Goal: Information Seeking & Learning: Learn about a topic

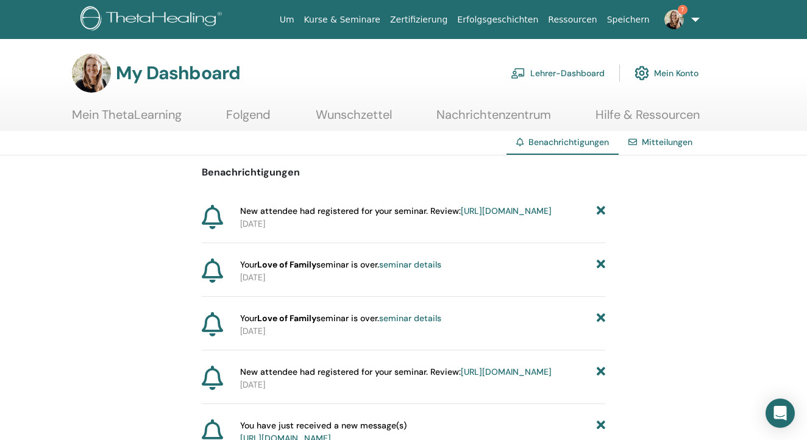
click at [598, 271] on icon at bounding box center [601, 264] width 9 height 13
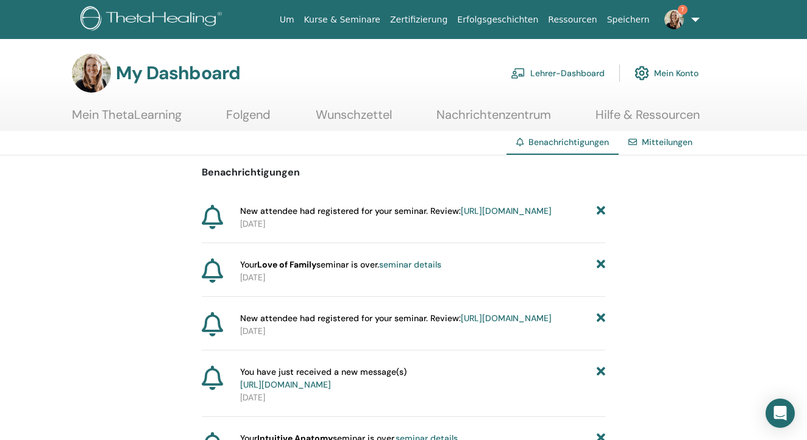
click at [598, 271] on icon at bounding box center [601, 264] width 9 height 13
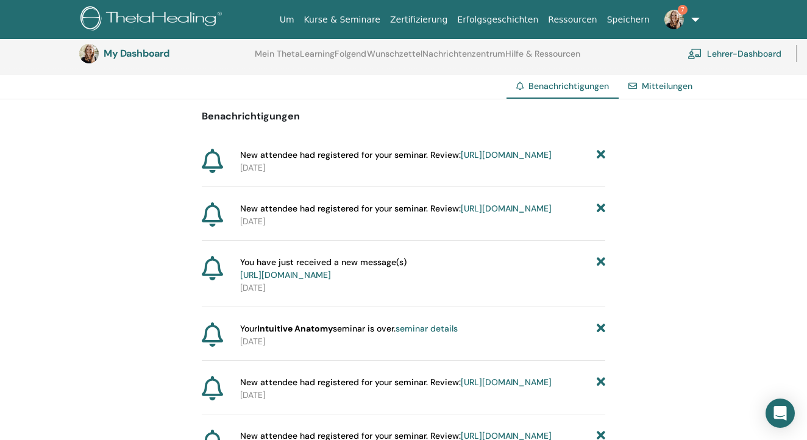
scroll to position [90, 0]
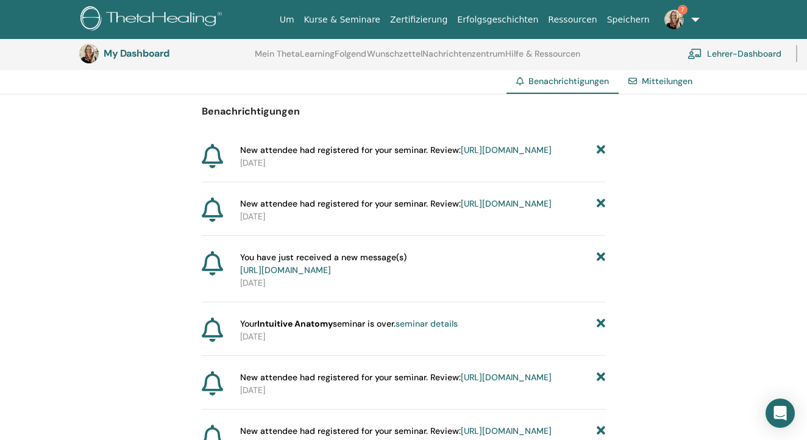
click at [331, 275] on link "https://member.thetahealing.com/message-center/messages/e7ae2448-c0ff-453b-ba32…" at bounding box center [285, 269] width 91 height 11
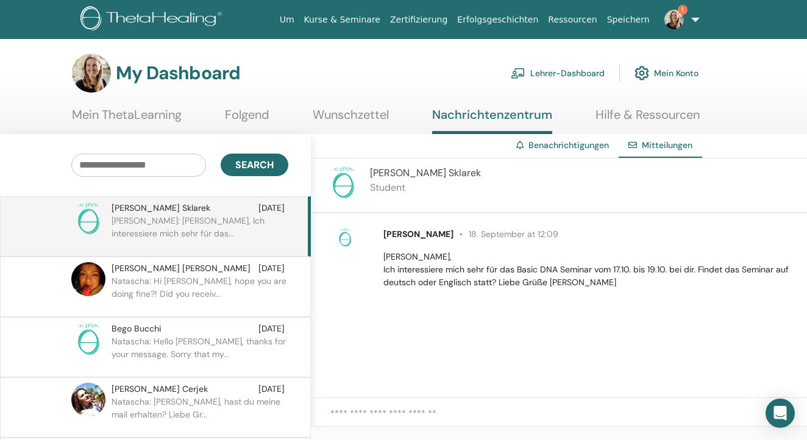
click at [572, 146] on link "Benachrichtigungen" at bounding box center [568, 145] width 80 height 11
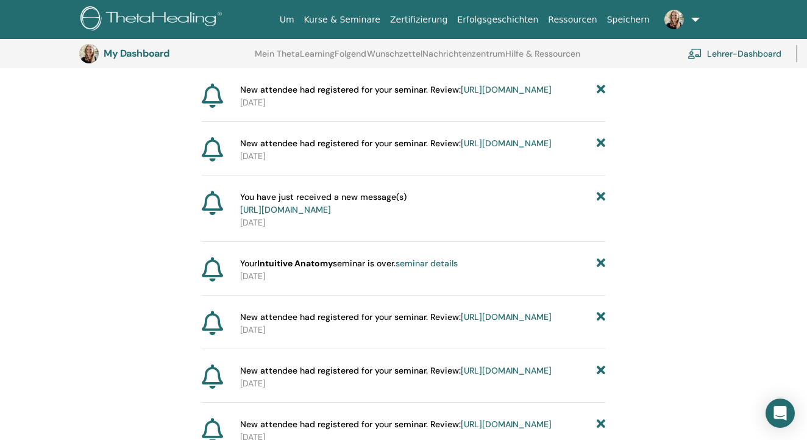
scroll to position [152, 0]
click at [602, 215] on icon at bounding box center [601, 203] width 9 height 26
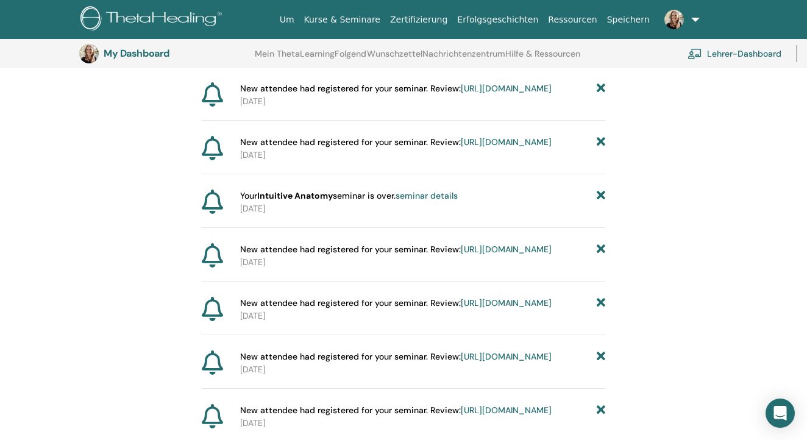
click at [598, 202] on icon at bounding box center [601, 196] width 9 height 13
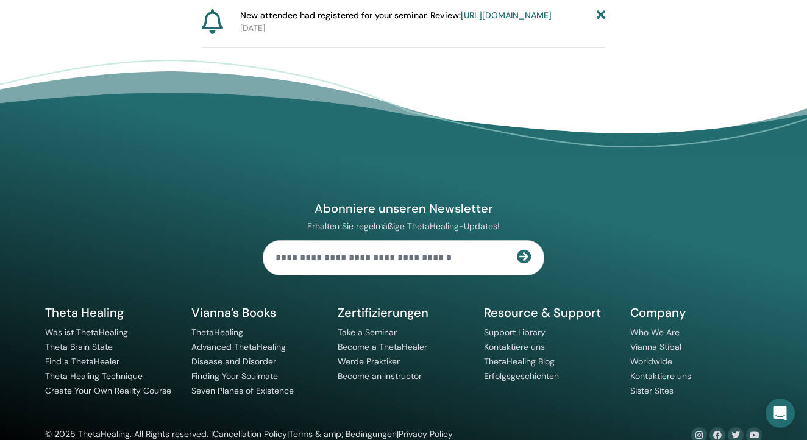
scroll to position [980, 0]
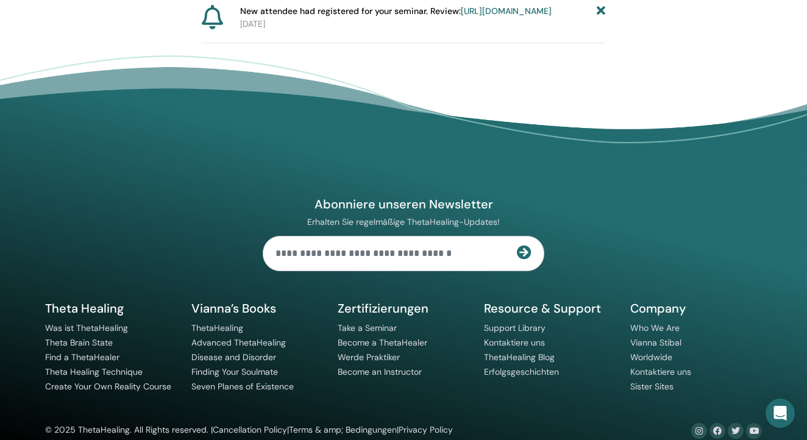
click at [461, 16] on link "[URL][DOMAIN_NAME]" at bounding box center [506, 10] width 91 height 11
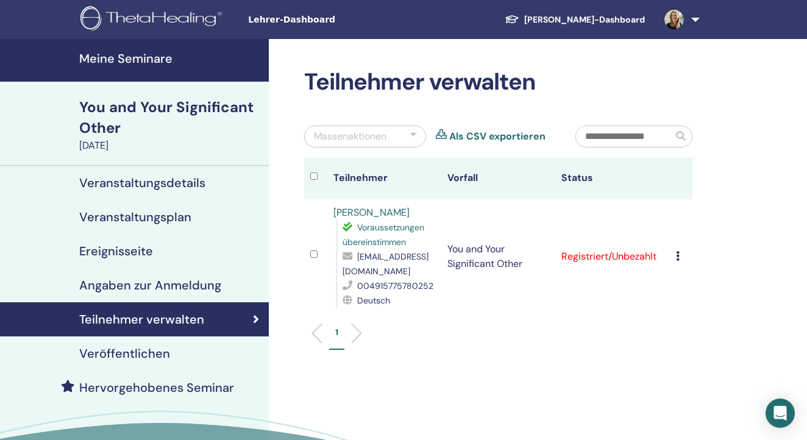
click at [690, 21] on link at bounding box center [680, 19] width 50 height 39
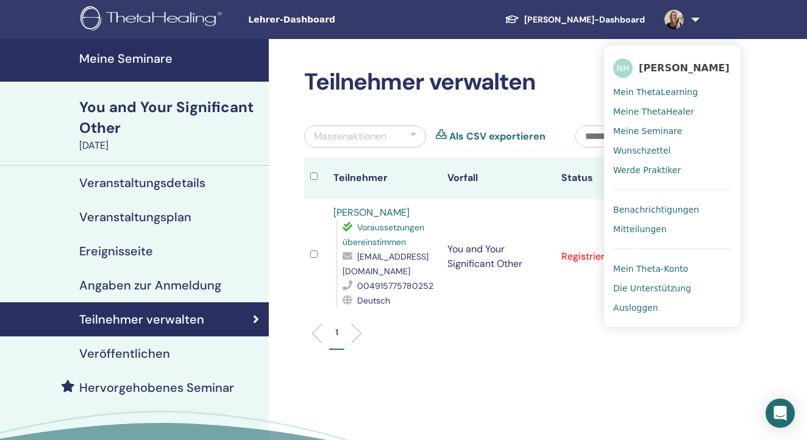
click at [680, 204] on span "Benachrichtigungen" at bounding box center [656, 209] width 86 height 11
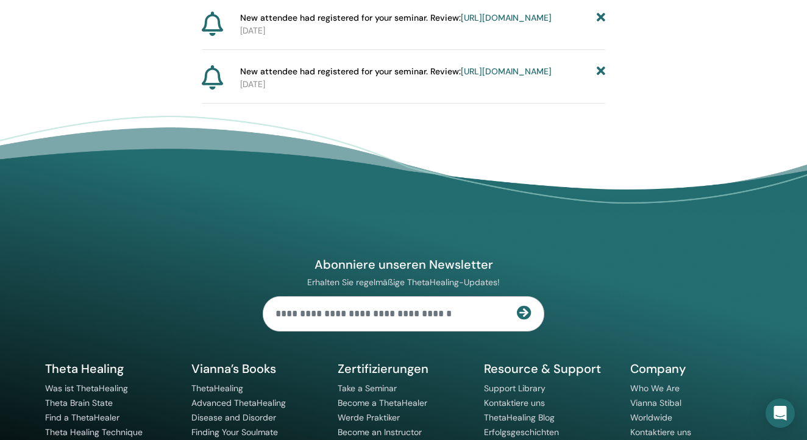
scroll to position [936, 0]
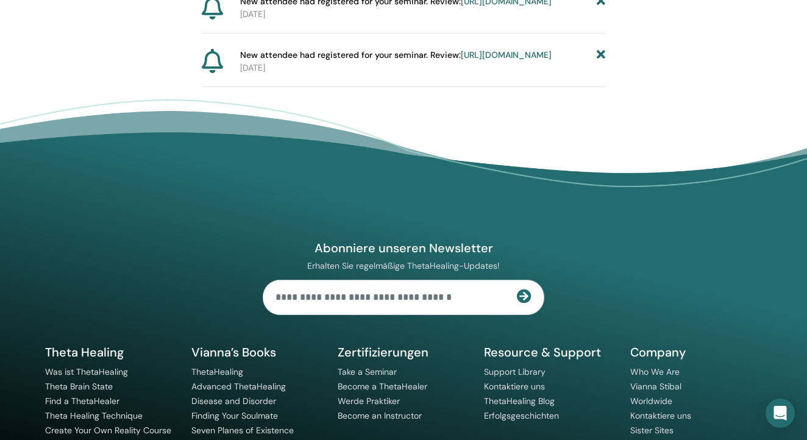
click at [461, 7] on link "https://member.thetahealing.com/instructor/seminar/369369/attendees" at bounding box center [506, 1] width 91 height 11
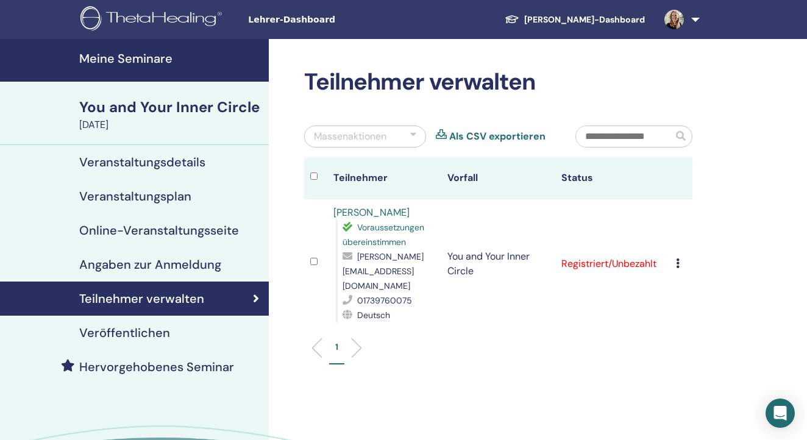
click at [691, 16] on link at bounding box center [680, 19] width 50 height 39
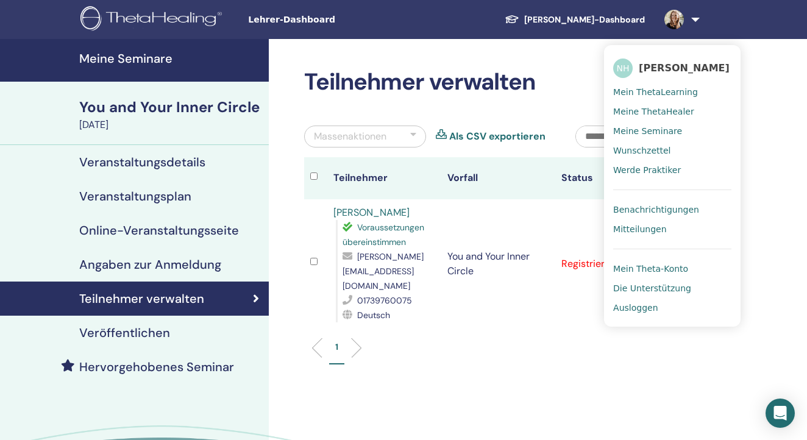
click at [677, 205] on span "Benachrichtigungen" at bounding box center [656, 209] width 86 height 11
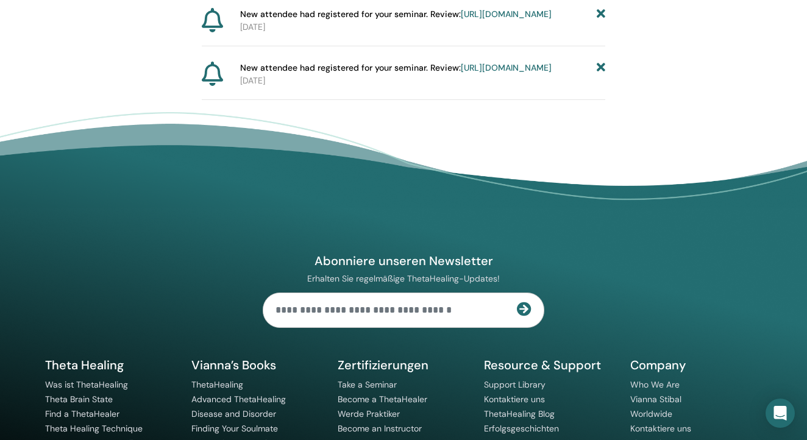
scroll to position [925, 1]
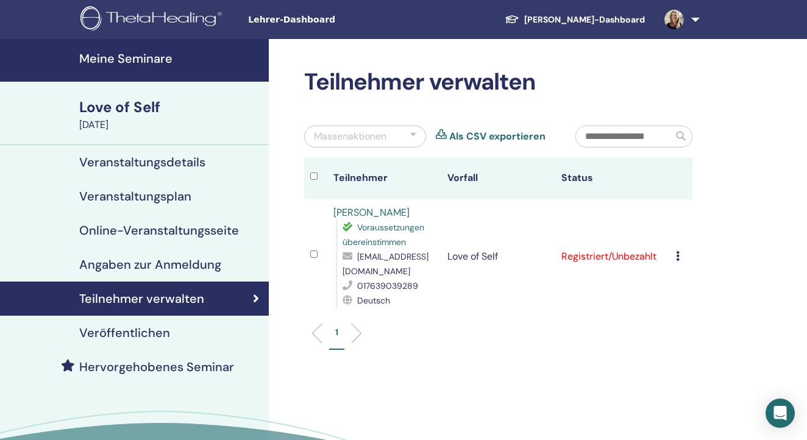
click at [691, 18] on link at bounding box center [680, 19] width 50 height 39
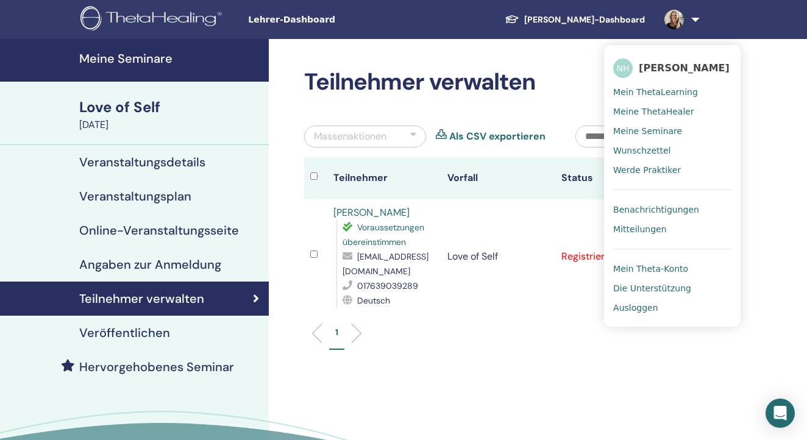
click at [680, 209] on span "Benachrichtigungen" at bounding box center [656, 209] width 86 height 11
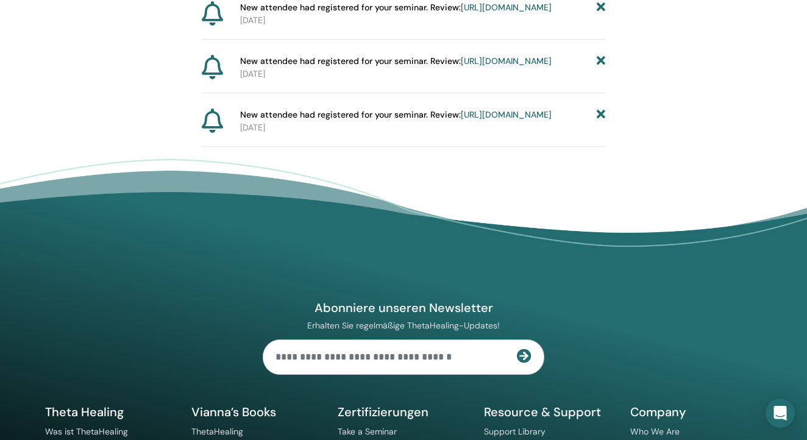
scroll to position [874, 0]
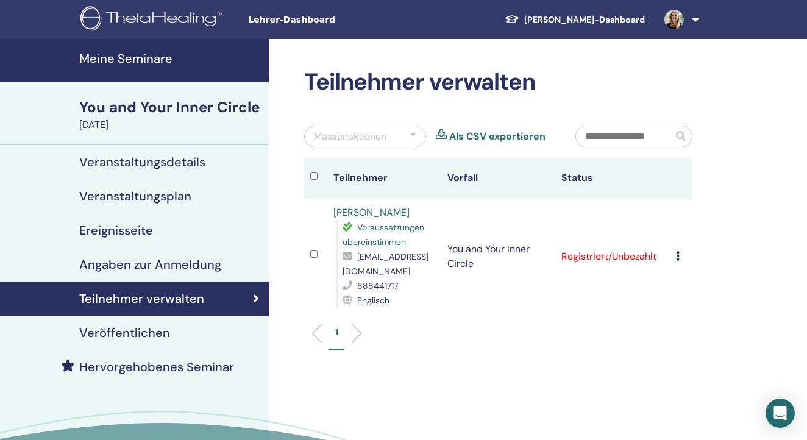
click at [676, 254] on icon at bounding box center [678, 256] width 4 height 10
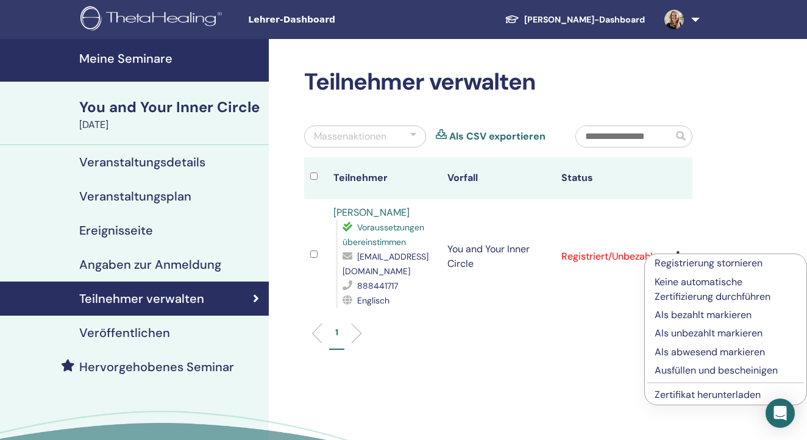
click at [713, 261] on p "Registrierung stornieren" at bounding box center [726, 263] width 142 height 15
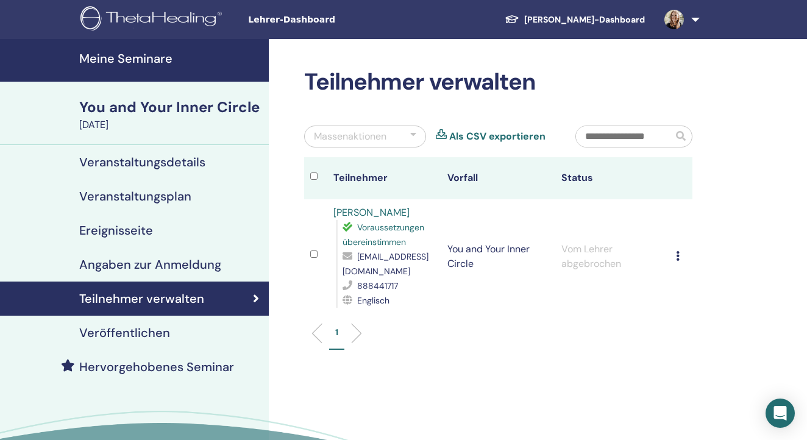
click at [697, 16] on link at bounding box center [680, 19] width 50 height 39
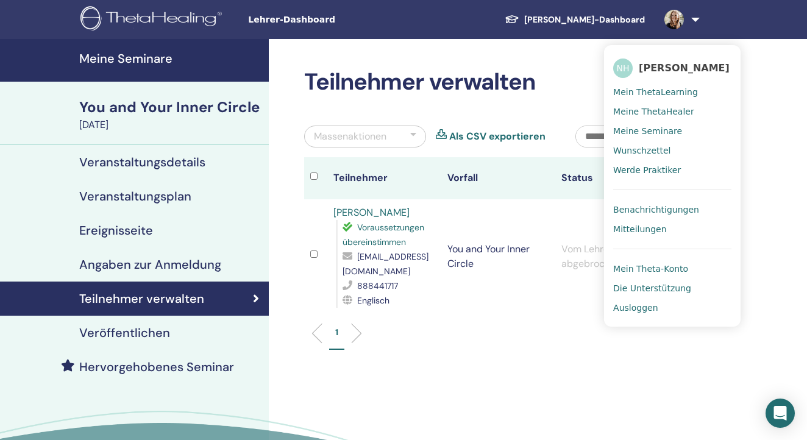
click at [666, 201] on link "Benachrichtigungen" at bounding box center [672, 210] width 118 height 20
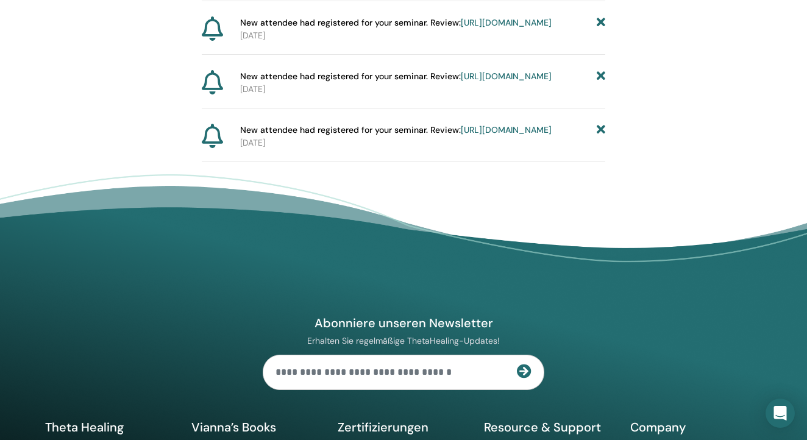
scroll to position [865, 0]
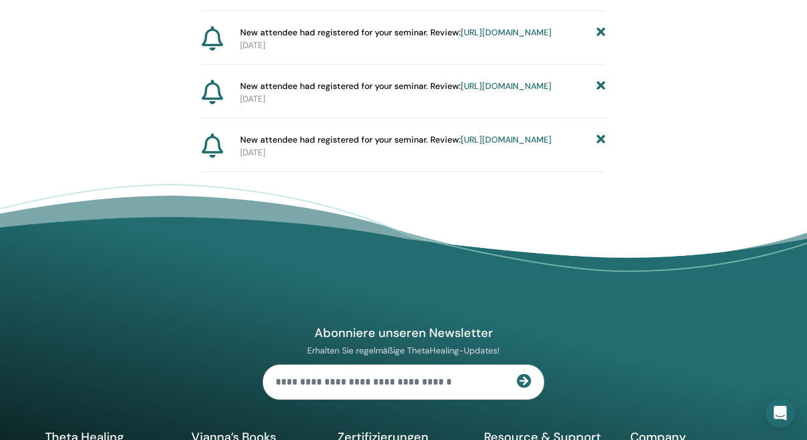
scroll to position [800, 0]
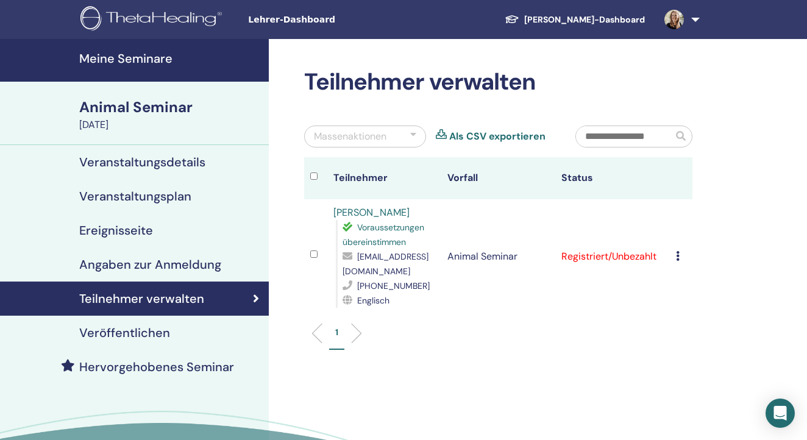
click at [198, 158] on h4 "Veranstaltungsdetails" at bounding box center [142, 162] width 126 height 15
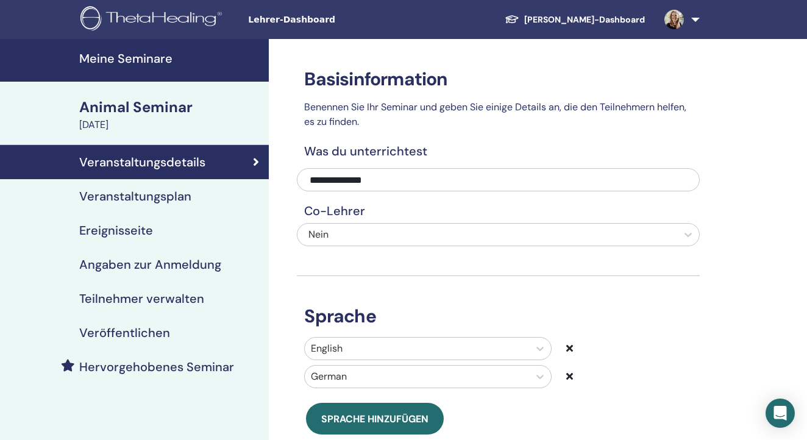
click at [695, 20] on link at bounding box center [680, 19] width 50 height 39
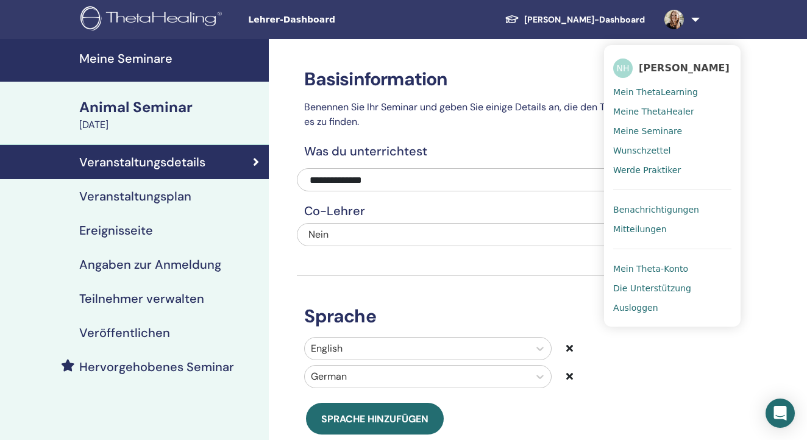
click at [678, 207] on span "Benachrichtigungen" at bounding box center [656, 209] width 86 height 11
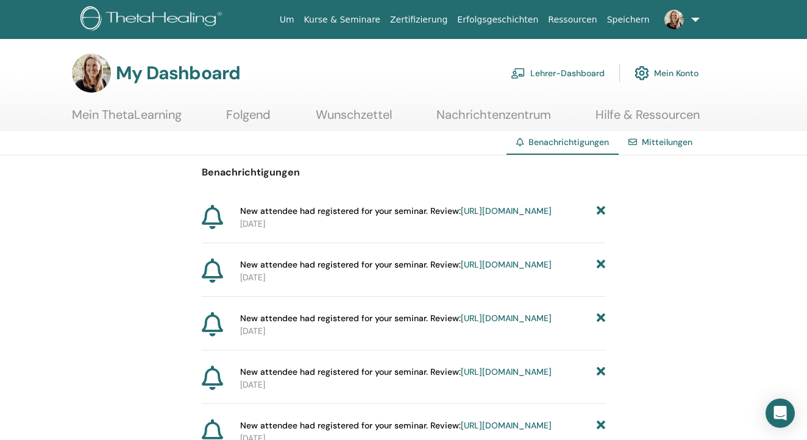
click at [461, 270] on link "https://member.thetahealing.com/instructor/seminar/369431/attendees" at bounding box center [506, 264] width 91 height 11
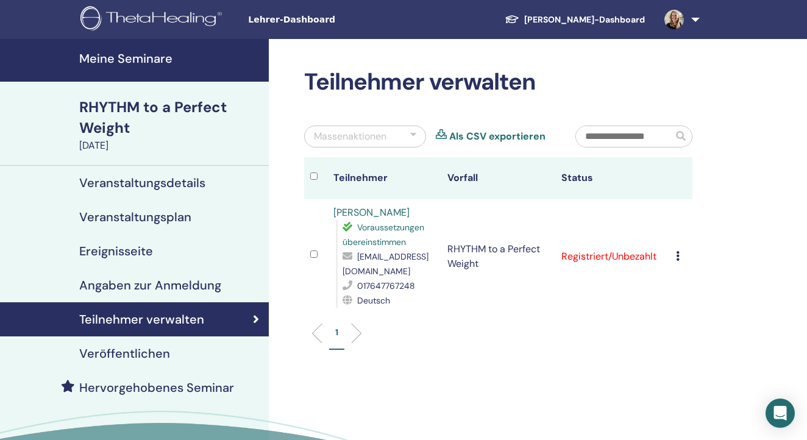
click at [694, 19] on link at bounding box center [680, 19] width 50 height 39
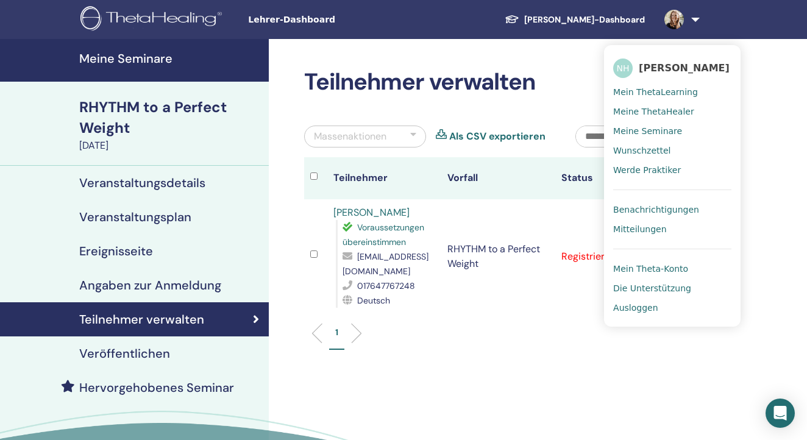
click at [655, 208] on span "Benachrichtigungen" at bounding box center [656, 209] width 86 height 11
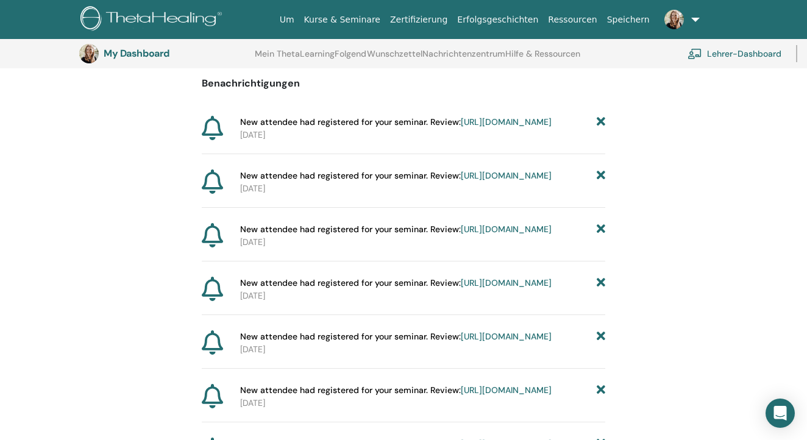
scroll to position [128, 0]
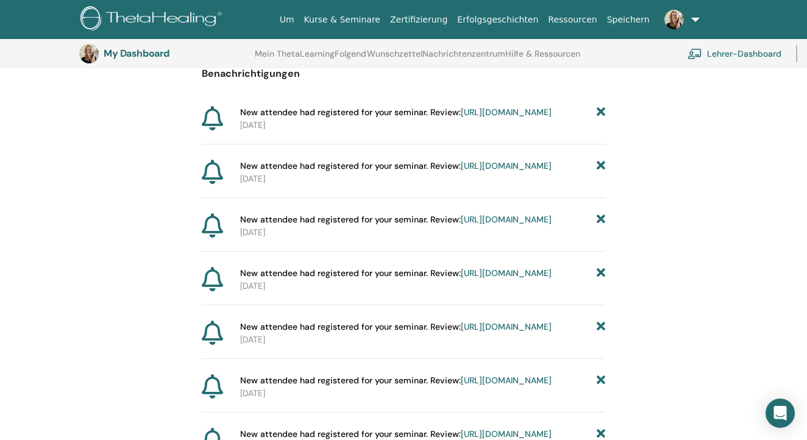
click at [461, 225] on link "https://member.thetahealing.com/instructor/seminar/377241/attendees" at bounding box center [506, 219] width 91 height 11
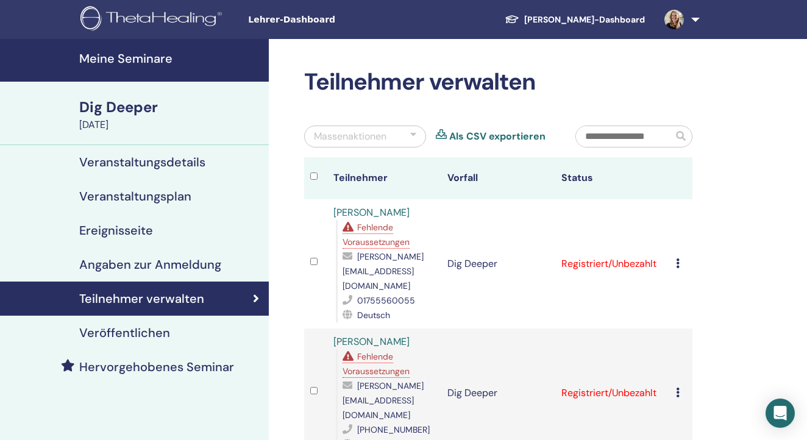
click at [696, 16] on link at bounding box center [680, 19] width 50 height 39
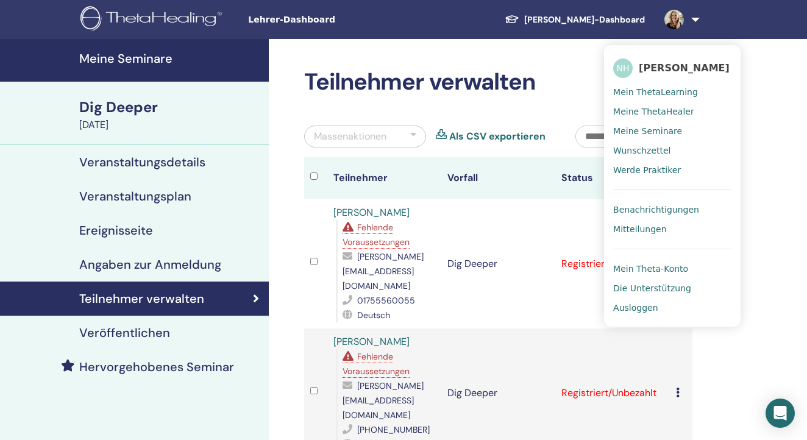
click at [632, 205] on span "Benachrichtigungen" at bounding box center [656, 209] width 86 height 11
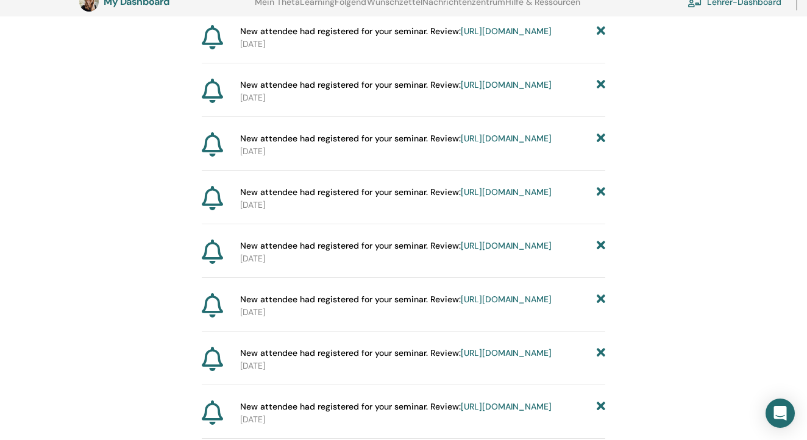
scroll to position [428, 0]
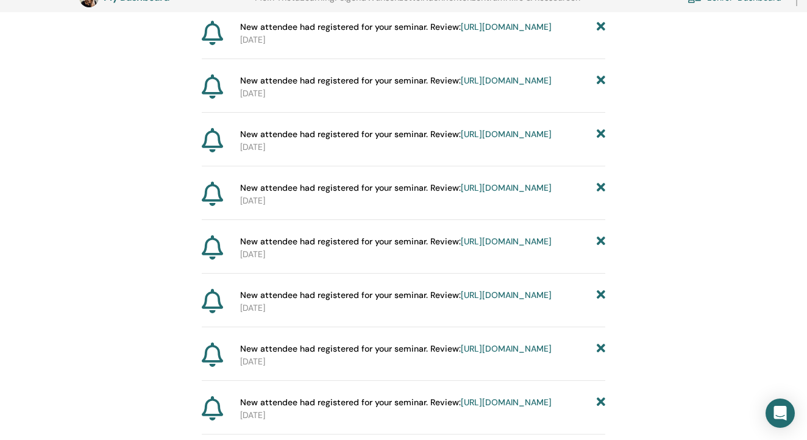
click at [461, 86] on link "[URL][DOMAIN_NAME]" at bounding box center [506, 80] width 91 height 11
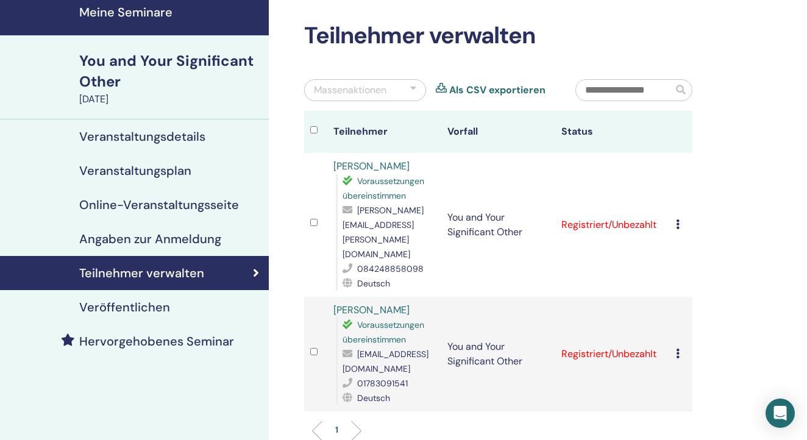
scroll to position [46, 0]
click at [157, 138] on h4 "Veranstaltungsdetails" at bounding box center [142, 136] width 126 height 15
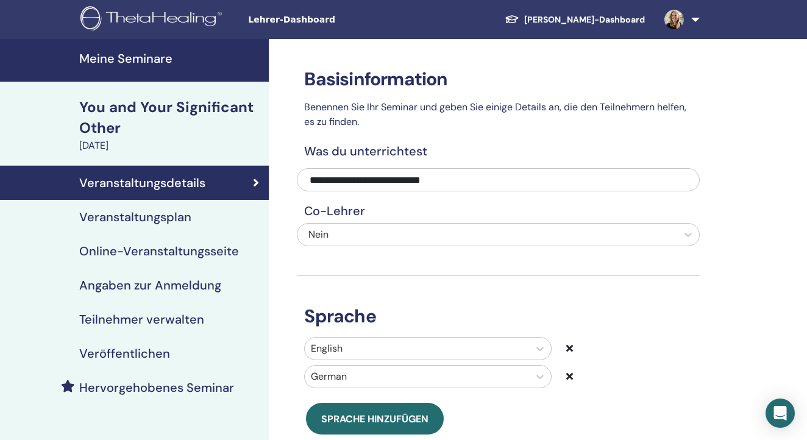
click at [693, 16] on link at bounding box center [680, 19] width 50 height 39
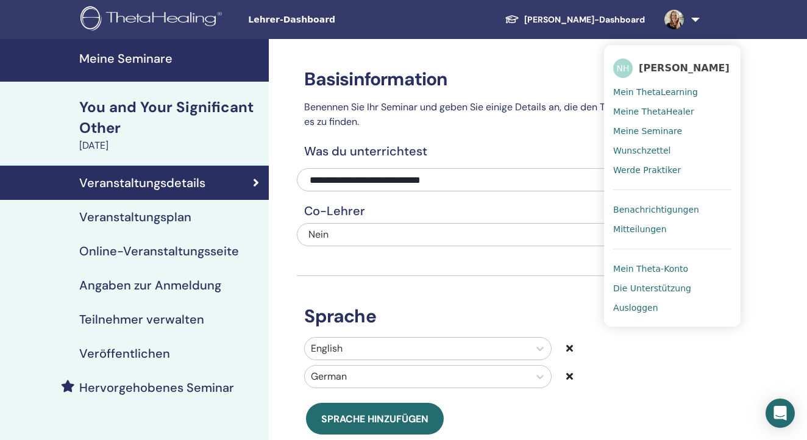
click at [137, 57] on h4 "Meine Seminare" at bounding box center [170, 58] width 182 height 15
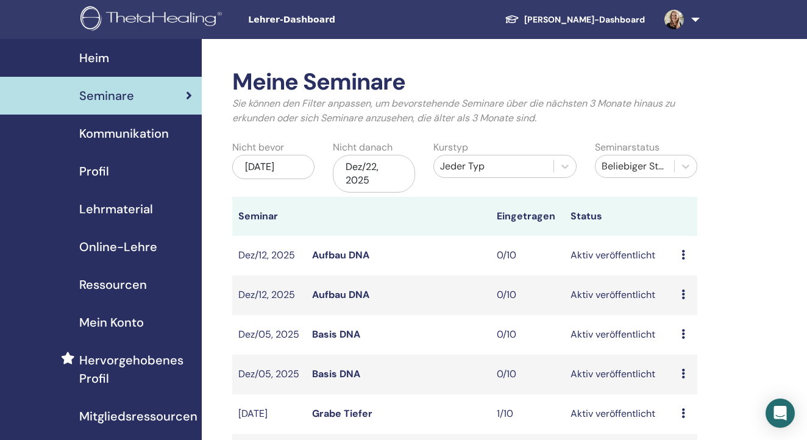
click at [109, 207] on span "Lehrmaterial" at bounding box center [116, 209] width 74 height 18
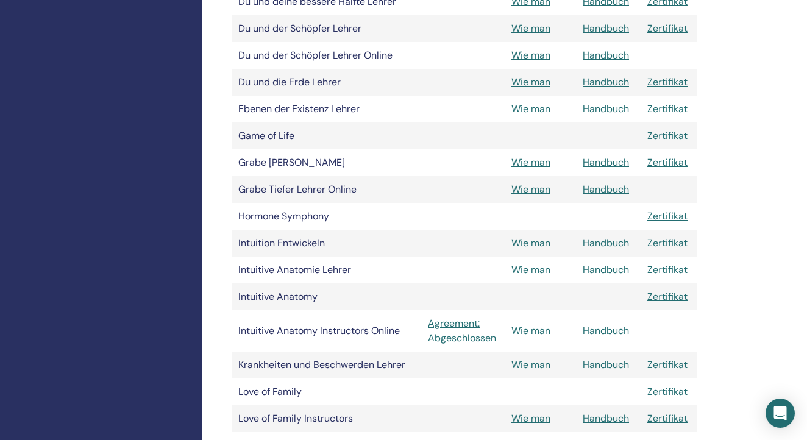
scroll to position [951, 0]
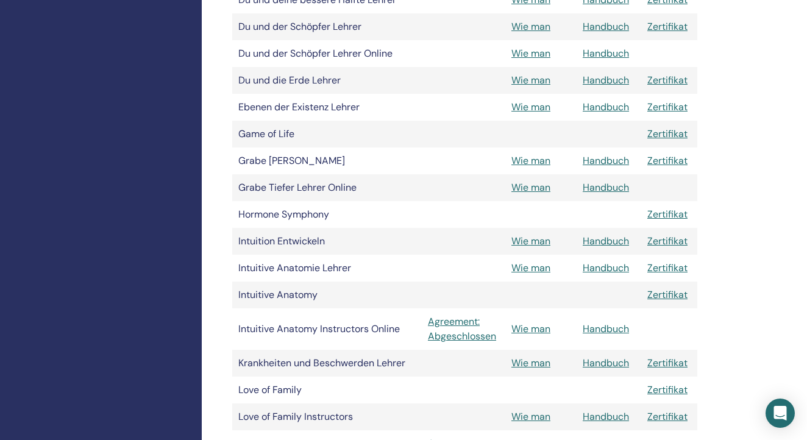
click at [603, 325] on link "Handbuch" at bounding box center [606, 328] width 46 height 13
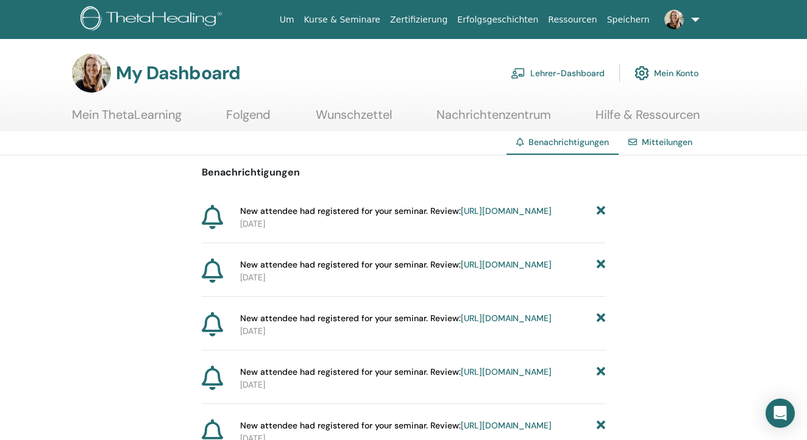
click at [461, 216] on link "[URL][DOMAIN_NAME]" at bounding box center [506, 210] width 91 height 11
